Goal: Information Seeking & Learning: Learn about a topic

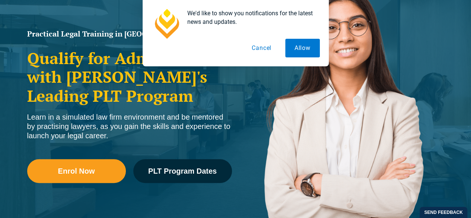
scroll to position [108, 0]
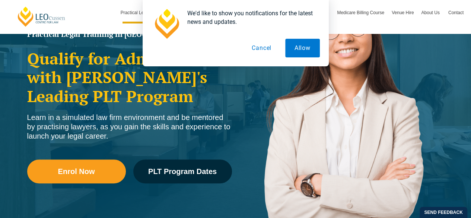
click at [266, 49] on button "Cancel" at bounding box center [261, 48] width 38 height 19
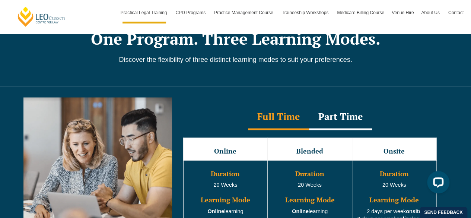
scroll to position [694, 0]
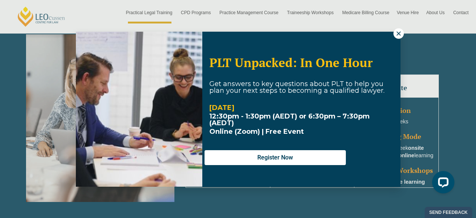
click at [397, 28] on div "PLT Unpacked: In One Hour Get answers to key questions about PLT to help you pl…" at bounding box center [238, 109] width 476 height 218
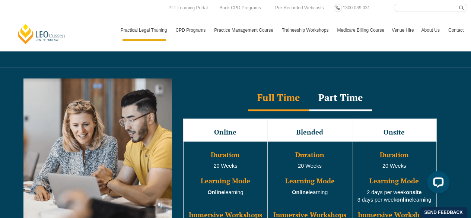
scroll to position [648, 0]
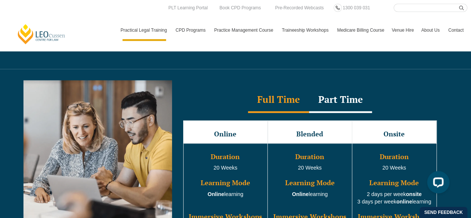
click at [332, 91] on div "Part Time" at bounding box center [340, 100] width 63 height 26
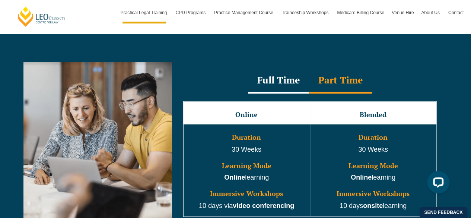
scroll to position [667, 0]
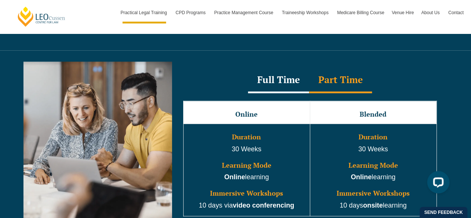
click at [280, 67] on div "Full Time" at bounding box center [278, 80] width 61 height 26
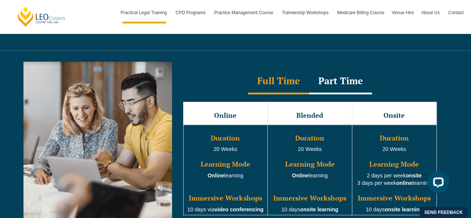
click at [346, 68] on div "Part Time" at bounding box center [340, 81] width 63 height 26
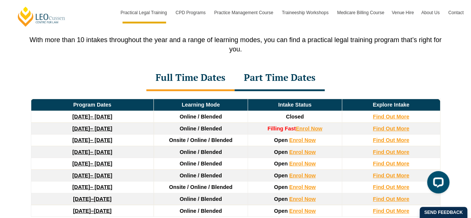
scroll to position [1006, 0]
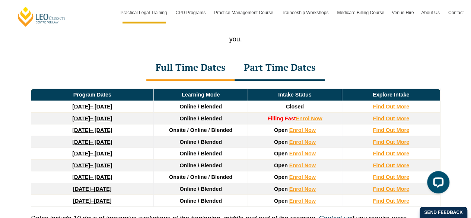
click at [273, 56] on div "Part Time Dates" at bounding box center [279, 68] width 90 height 26
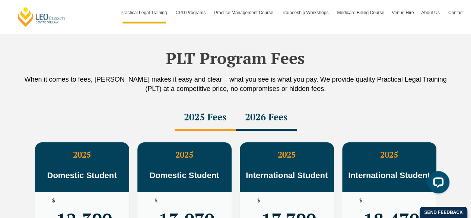
scroll to position [1278, 0]
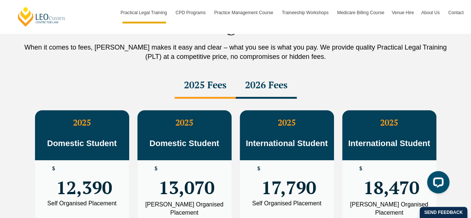
click at [252, 73] on div "2026 Fees" at bounding box center [265, 86] width 61 height 26
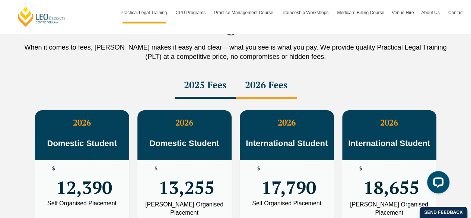
click at [211, 74] on div "2025 Fees" at bounding box center [204, 86] width 61 height 26
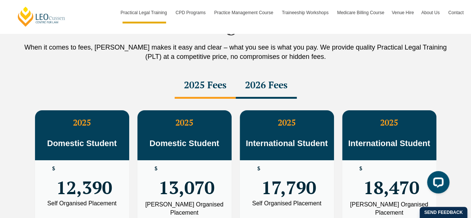
click at [238, 76] on div "2026 Fees" at bounding box center [265, 86] width 61 height 26
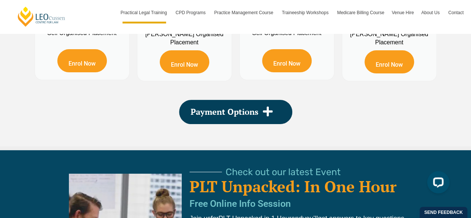
scroll to position [1445, 0]
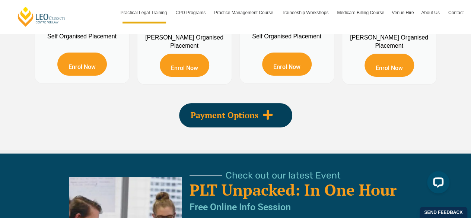
click at [254, 110] on div "Payment Options" at bounding box center [235, 115] width 113 height 24
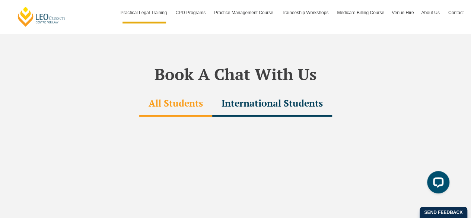
scroll to position [2345, 0]
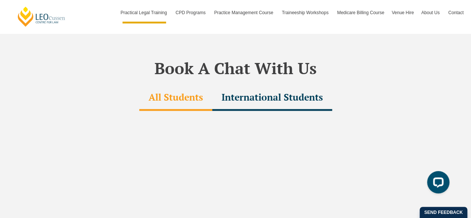
click at [245, 85] on div "International Students" at bounding box center [272, 98] width 120 height 26
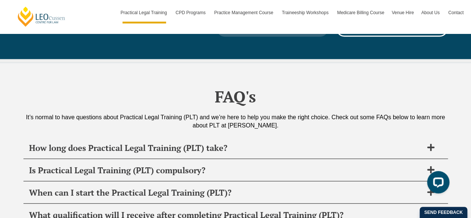
scroll to position [3620, 0]
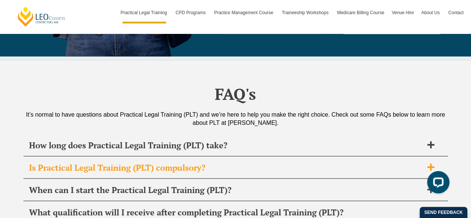
click at [189, 162] on h2 "Is Practical Legal Training (PLT) compulsory?" at bounding box center [226, 167] width 394 height 10
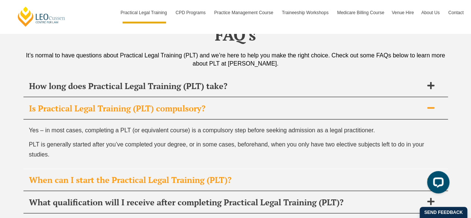
scroll to position [3702, 0]
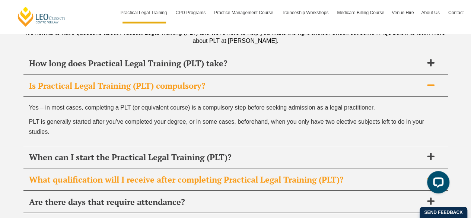
click at [163, 174] on h2 "What qualification will I receive after completing Practical Legal Training (PL…" at bounding box center [226, 179] width 394 height 10
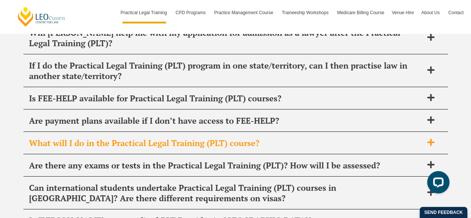
scroll to position [3951, 0]
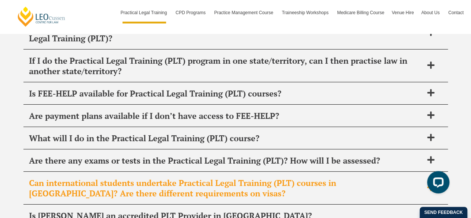
click at [180, 177] on h2 "Can international students undertake Practical Legal Training (PLT) courses in …" at bounding box center [226, 187] width 394 height 21
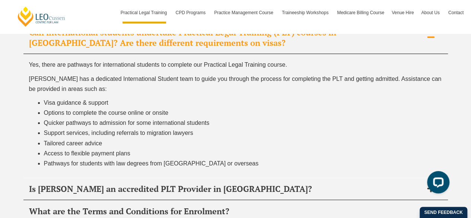
scroll to position [4066, 0]
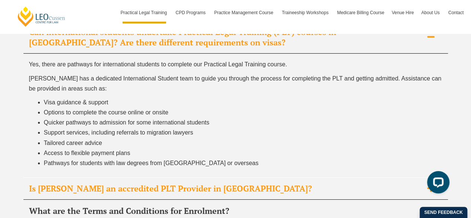
click at [180, 183] on h2 "Is [PERSON_NAME] an accredited PLT Provider in [GEOGRAPHIC_DATA]?" at bounding box center [226, 188] width 394 height 10
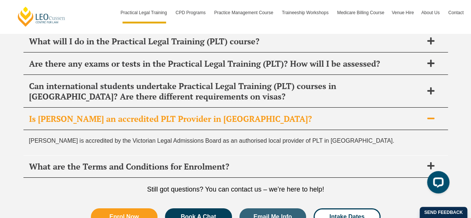
scroll to position [4012, 0]
